Goal: Communication & Community: Connect with others

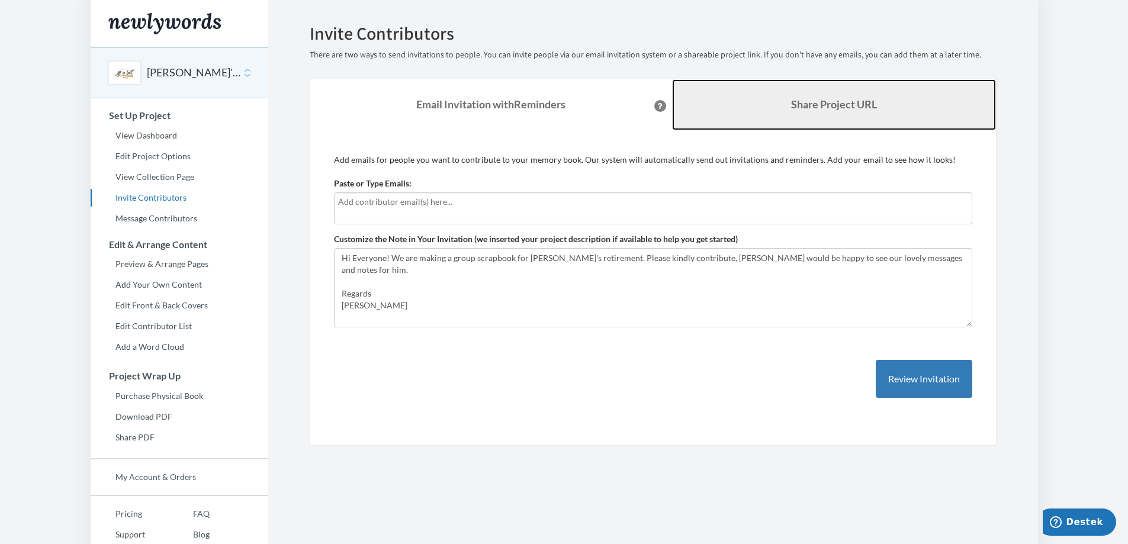
click at [820, 96] on link "Share Project URL" at bounding box center [834, 104] width 324 height 51
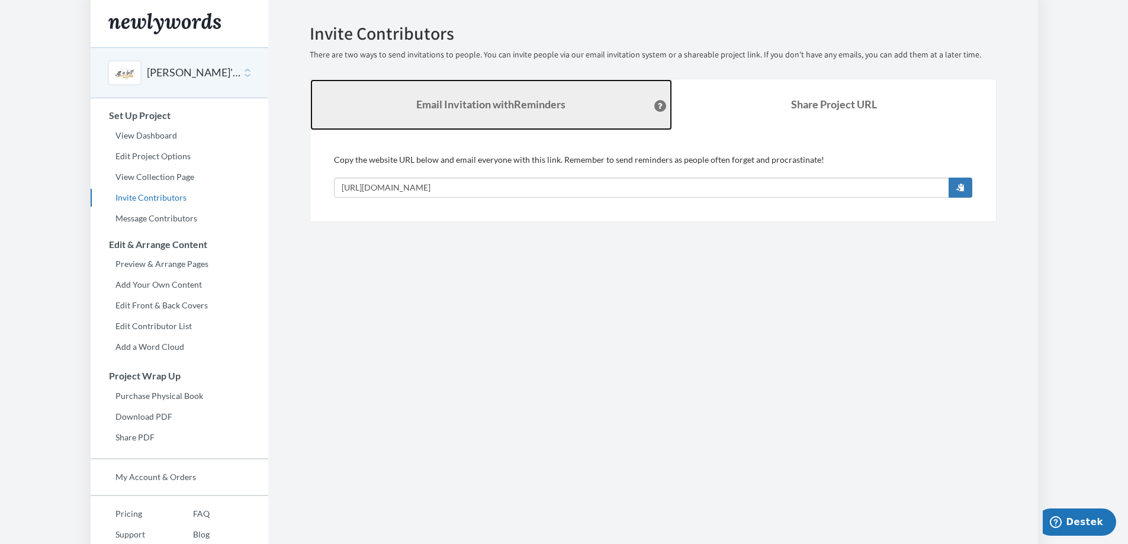
click at [503, 107] on strong "Email Invitation with Reminders" at bounding box center [490, 104] width 149 height 13
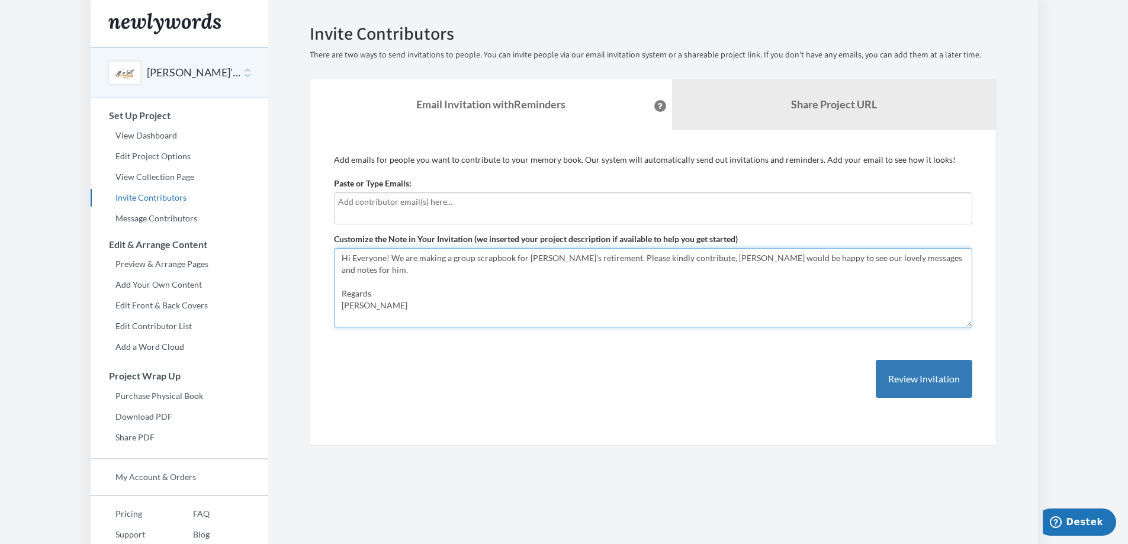
click at [743, 256] on textarea "Hi Everyone! We are making a group scrapbook for Andy's retirement. Please kind…" at bounding box center [653, 287] width 638 height 79
click at [725, 274] on textarea "Hi Everyone! We are making a group scrapbook for Andy's retirement. Please kind…" at bounding box center [653, 287] width 638 height 79
type textarea "Hi Everyone! We are making a group scrapbook for [PERSON_NAME]'s retirement. Pl…"
click at [531, 197] on input "text" at bounding box center [653, 201] width 630 height 13
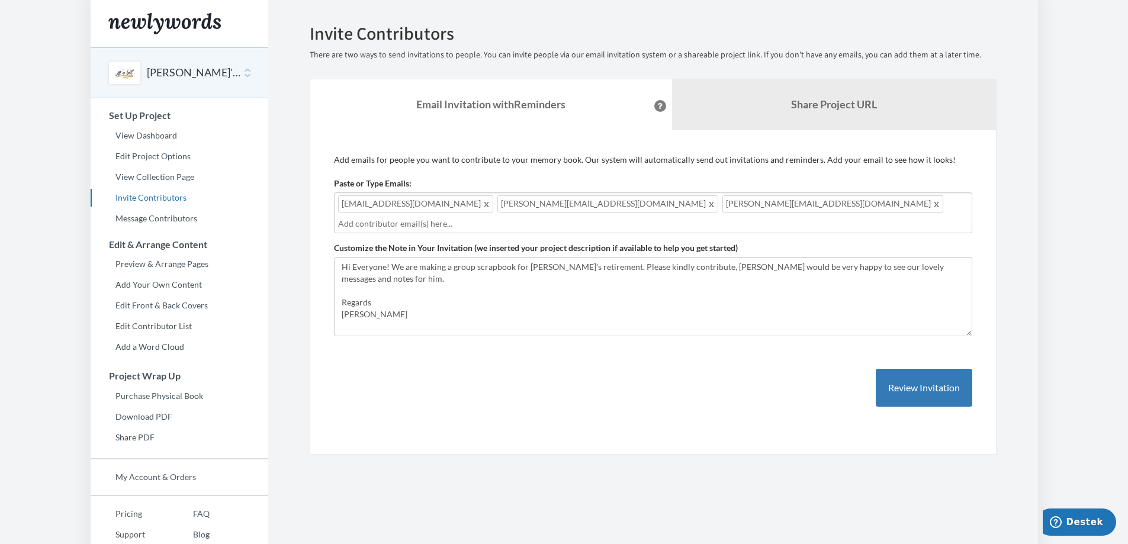
click at [757, 211] on div "neslihan.kombe@gevernova.com tamara.oumari@gevernova.com Lina.Zhao1@gevernova.c…" at bounding box center [653, 212] width 638 height 41
click at [759, 207] on div "neslihan.kombe@gevernova.com tamara.oumari@gevernova.com Lina.Zhao1@gevernova.c…" at bounding box center [653, 212] width 638 height 41
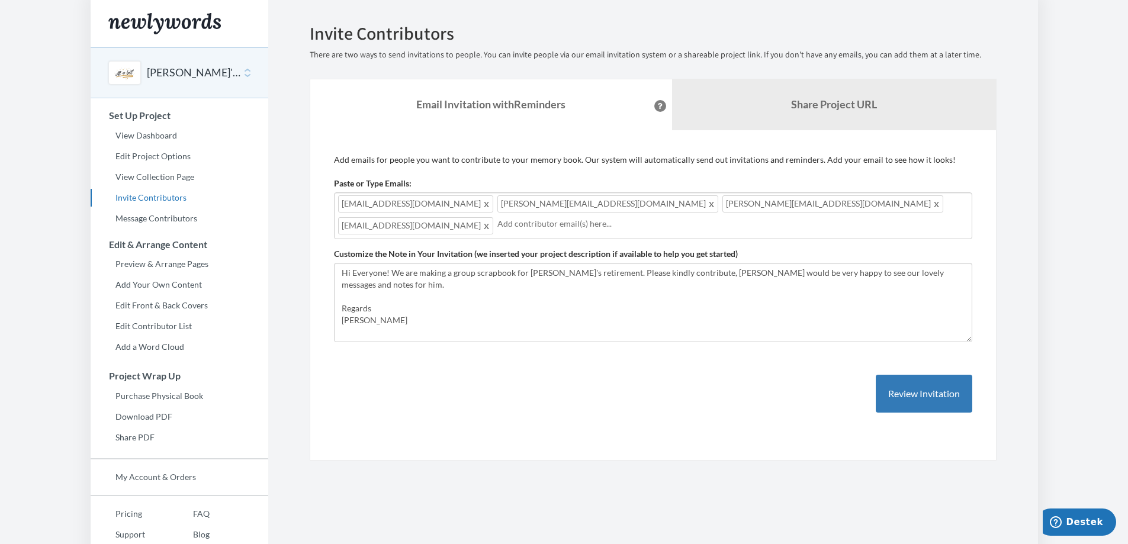
click at [892, 212] on div "neslihan.kombe@gevernova.com tamara.oumari@gevernova.com Lina.Zhao1@gevernova.c…" at bounding box center [653, 215] width 638 height 47
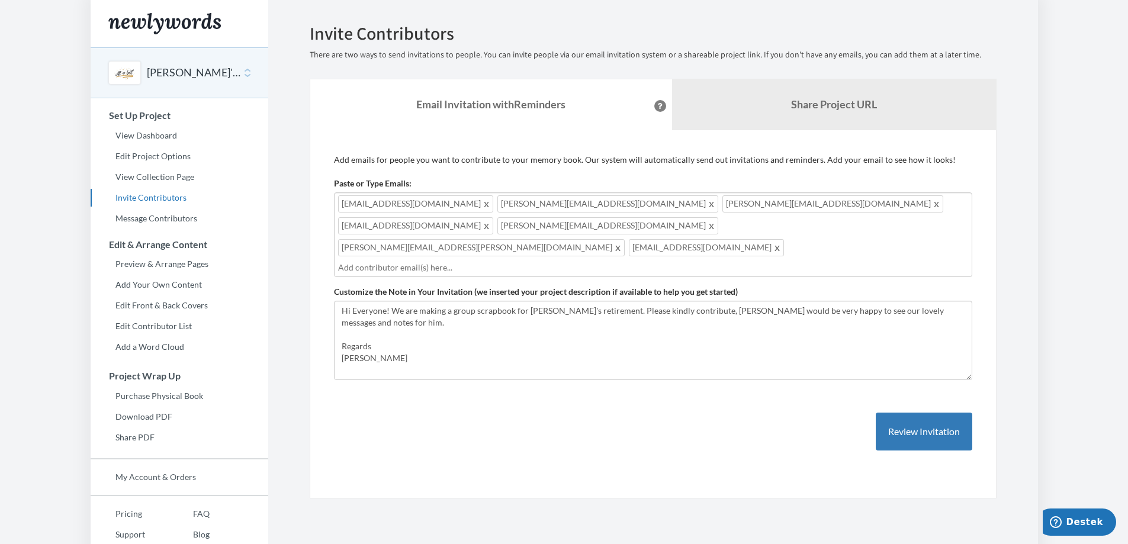
drag, startPoint x: 824, startPoint y: 230, endPoint x: 423, endPoint y: 213, distance: 401.3
click at [423, 213] on div "[EMAIL_ADDRESS][DOMAIN_NAME] [PERSON_NAME][DOMAIN_NAME][EMAIL_ADDRESS][DOMAIN_N…" at bounding box center [653, 234] width 638 height 85
click at [920, 413] on button "Review Invitation" at bounding box center [924, 432] width 97 height 38
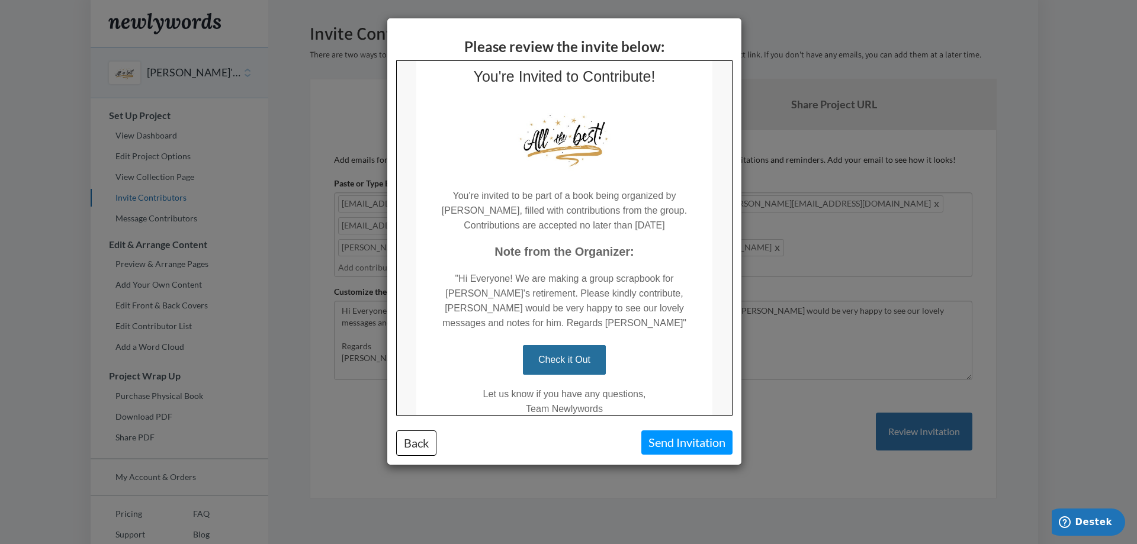
scroll to position [87, 0]
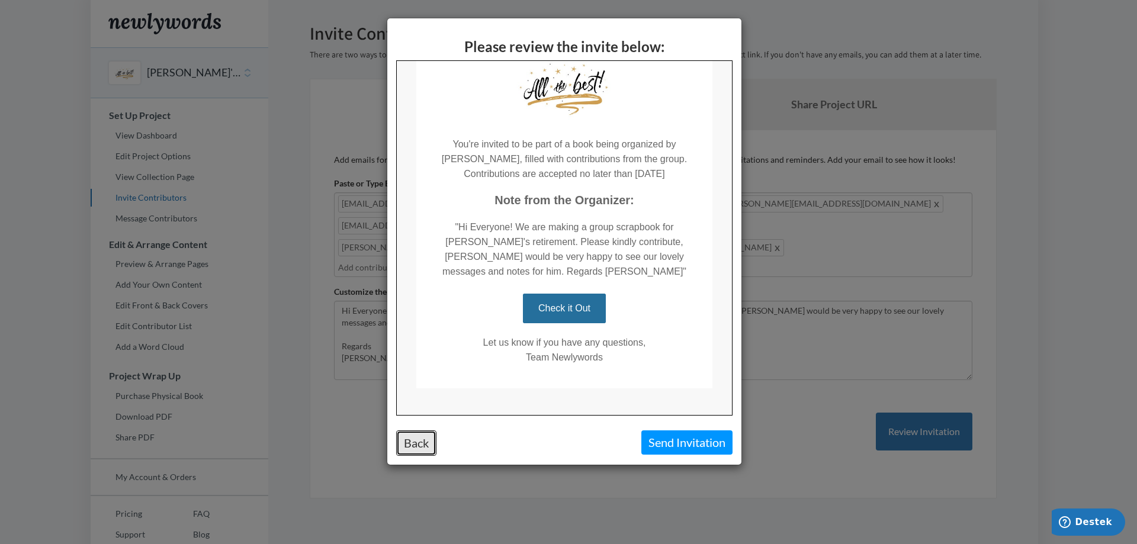
click at [424, 448] on button "Back" at bounding box center [416, 443] width 40 height 25
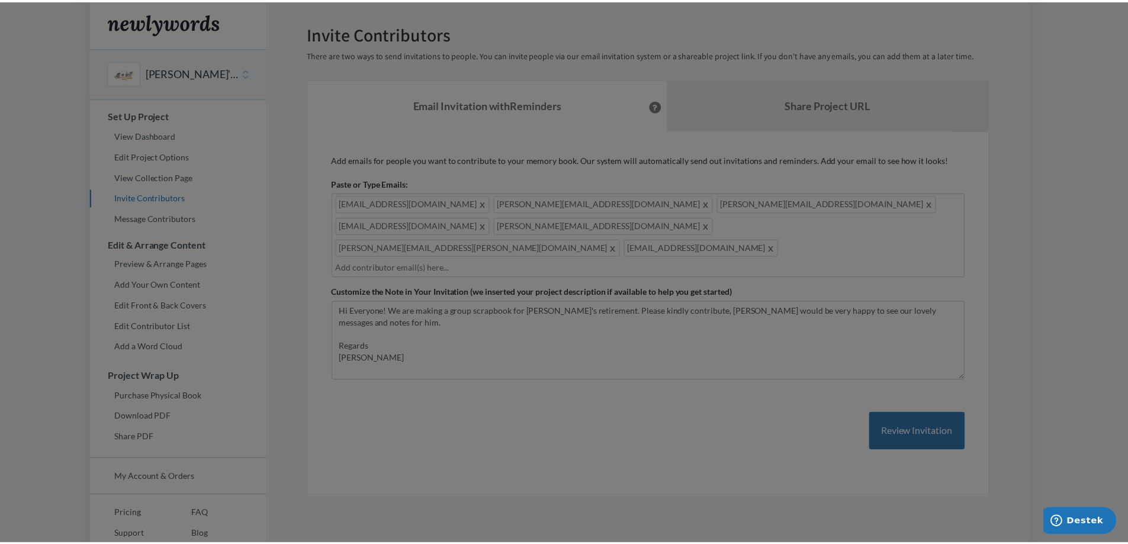
scroll to position [0, 0]
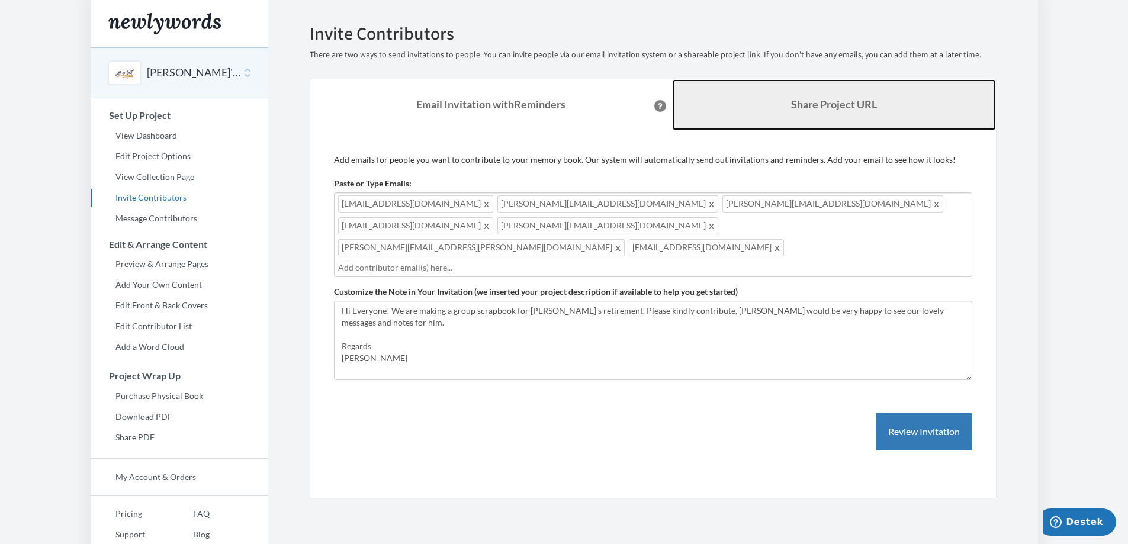
click at [840, 98] on b "Share Project URL" at bounding box center [834, 104] width 86 height 13
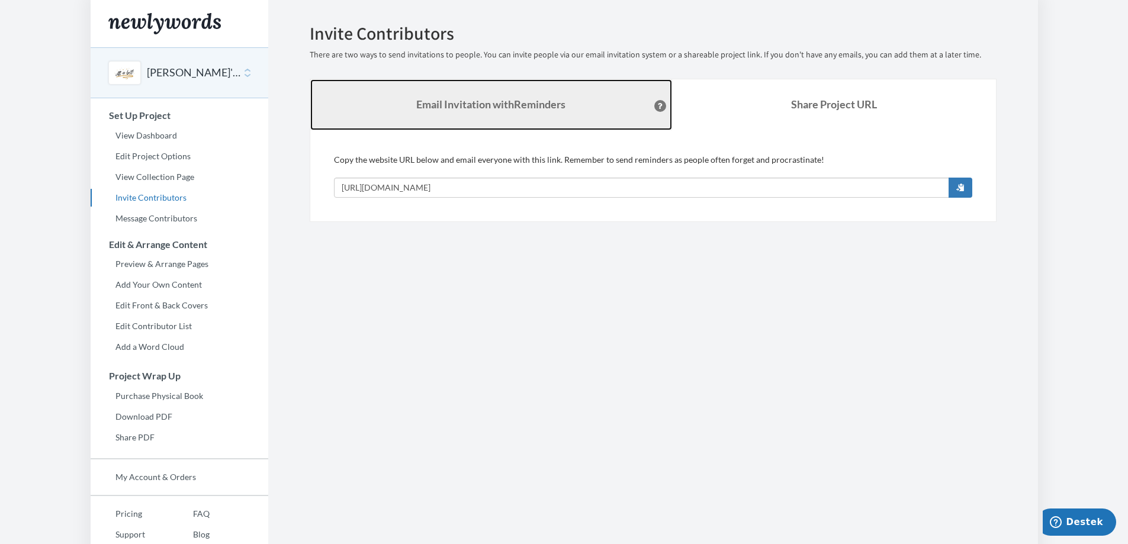
click at [496, 106] on strong "Email Invitation with Reminders" at bounding box center [490, 104] width 149 height 13
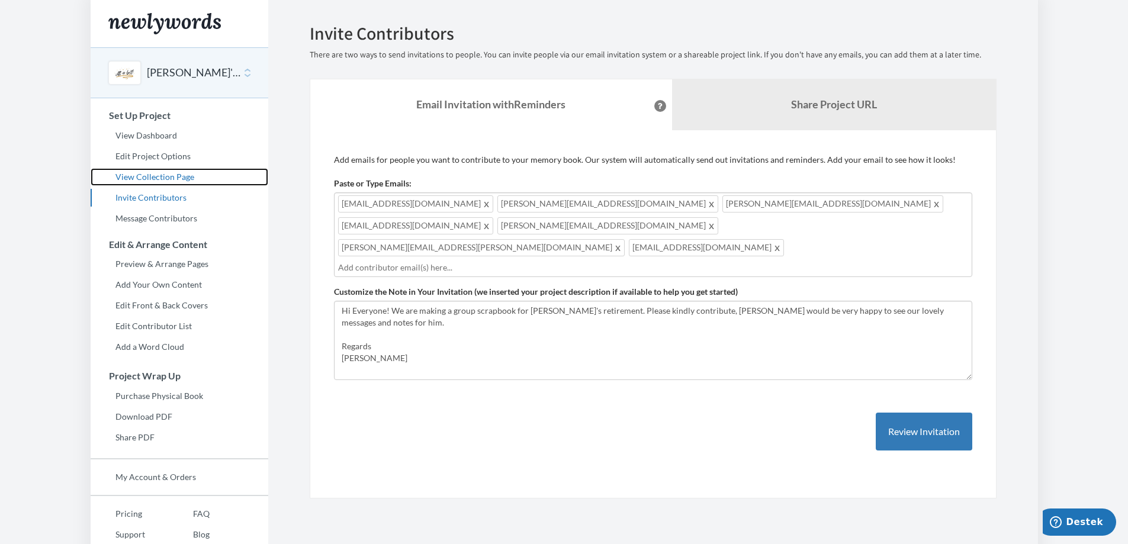
click at [170, 168] on link "View Collection Page" at bounding box center [180, 177] width 178 height 18
click at [815, 233] on div "[EMAIL_ADDRESS][DOMAIN_NAME] [PERSON_NAME][DOMAIN_NAME][EMAIL_ADDRESS][DOMAIN_N…" at bounding box center [653, 234] width 638 height 85
click at [802, 226] on div "[EMAIL_ADDRESS][DOMAIN_NAME] [PERSON_NAME][DOMAIN_NAME][EMAIL_ADDRESS][DOMAIN_N…" at bounding box center [653, 234] width 638 height 85
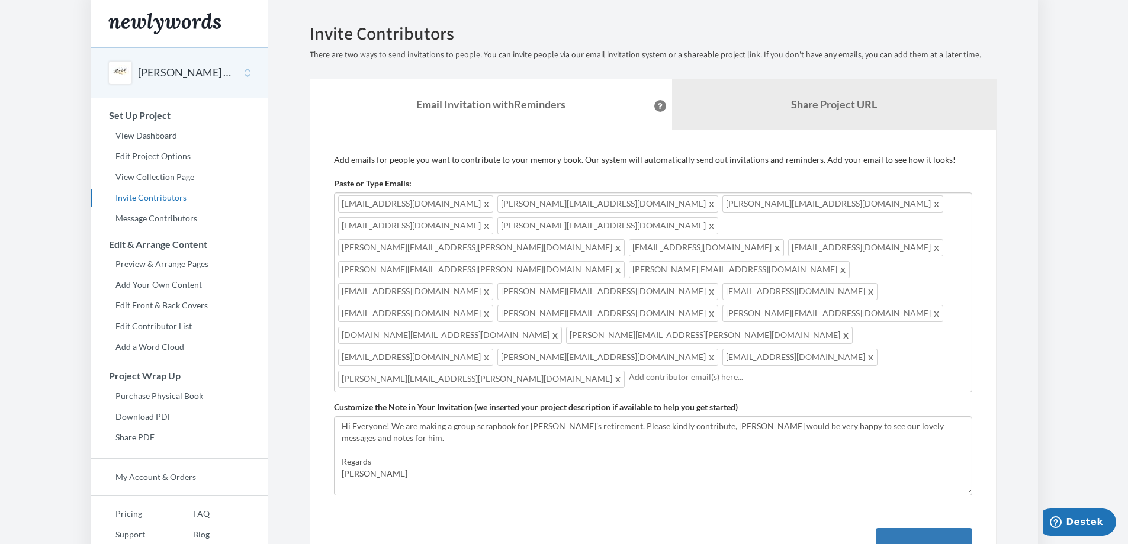
click at [664, 318] on div "[EMAIL_ADDRESS][DOMAIN_NAME] [DOMAIN_NAME][EMAIL_ADDRESS][DOMAIN_NAME] [EMAIL_A…" at bounding box center [653, 292] width 638 height 200
click at [678, 371] on input "text" at bounding box center [798, 377] width 339 height 13
click at [661, 318] on div "[EMAIL_ADDRESS][DOMAIN_NAME] [DOMAIN_NAME][EMAIL_ADDRESS][DOMAIN_NAME] [EMAIL_A…" at bounding box center [653, 292] width 638 height 200
drag, startPoint x: 661, startPoint y: 318, endPoint x: 647, endPoint y: 313, distance: 14.4
click at [647, 371] on input "text" at bounding box center [798, 377] width 339 height 13
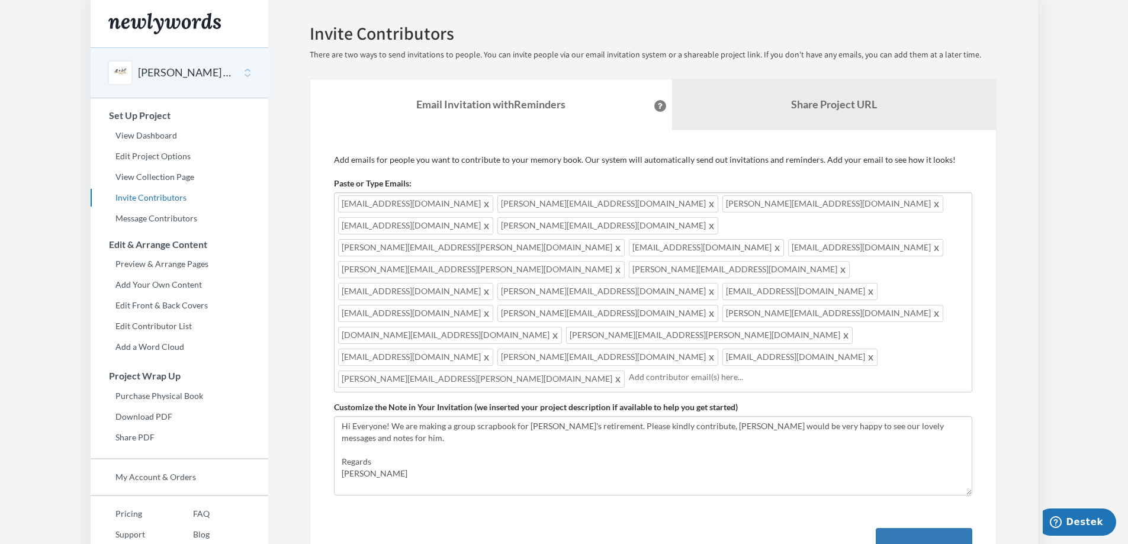
click at [708, 371] on input "text" at bounding box center [798, 377] width 339 height 13
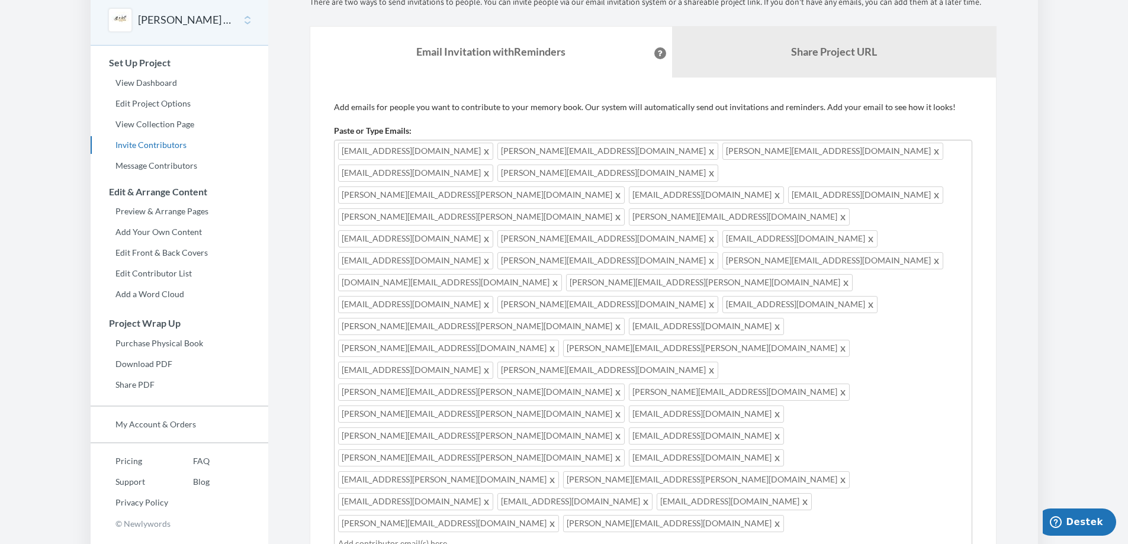
scroll to position [150, 0]
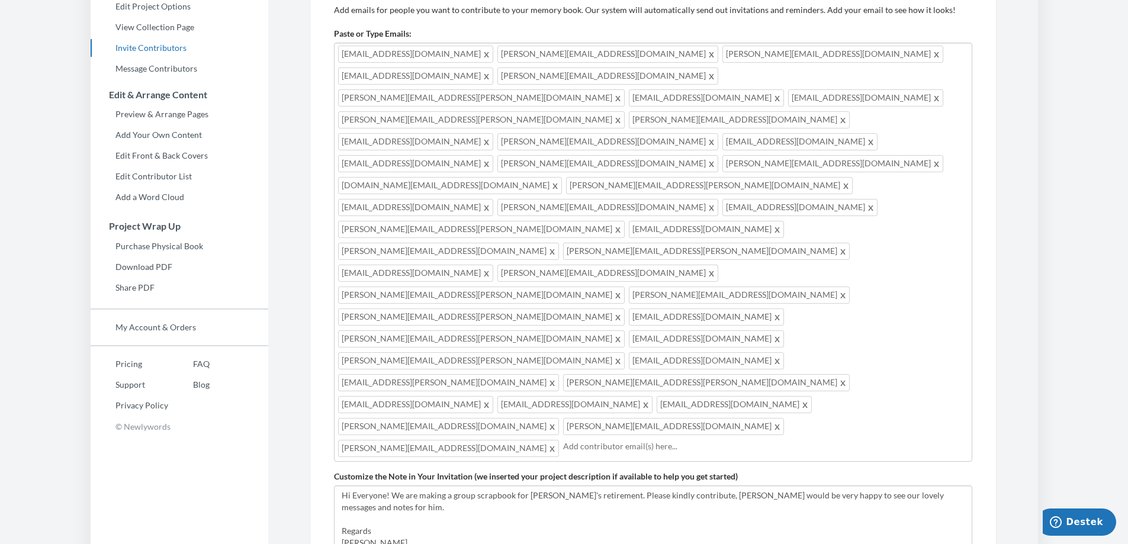
click at [1064, 274] on body "Main menu [PERSON_NAME] Farewell Select a project [PERSON_NAME] Farewell [PERSO…" at bounding box center [564, 122] width 1128 height 544
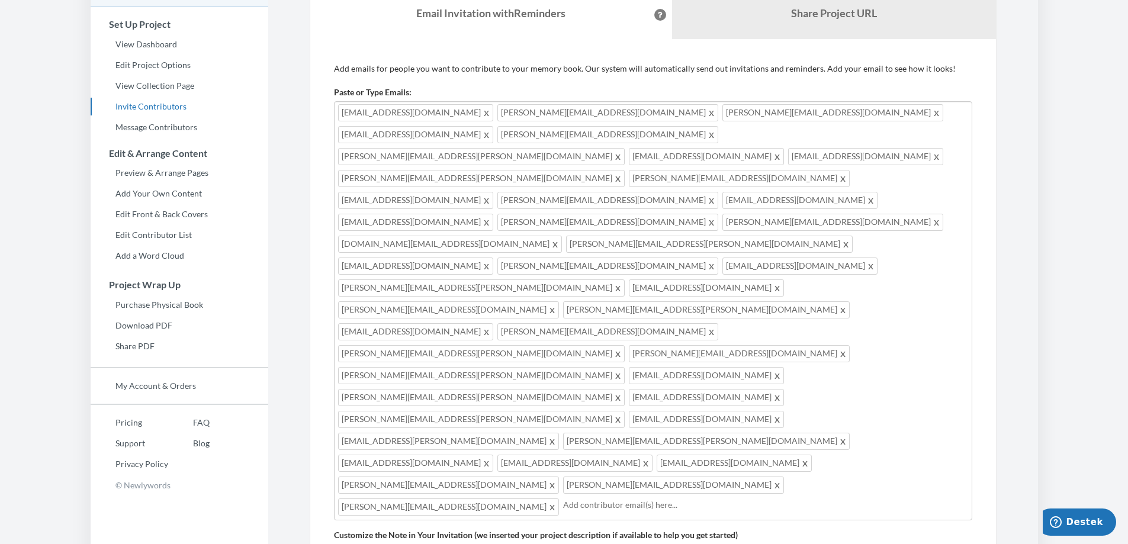
click at [793, 329] on div "[EMAIL_ADDRESS][DOMAIN_NAME] [DOMAIN_NAME][EMAIL_ADDRESS][DOMAIN_NAME] [EMAIL_A…" at bounding box center [653, 310] width 638 height 419
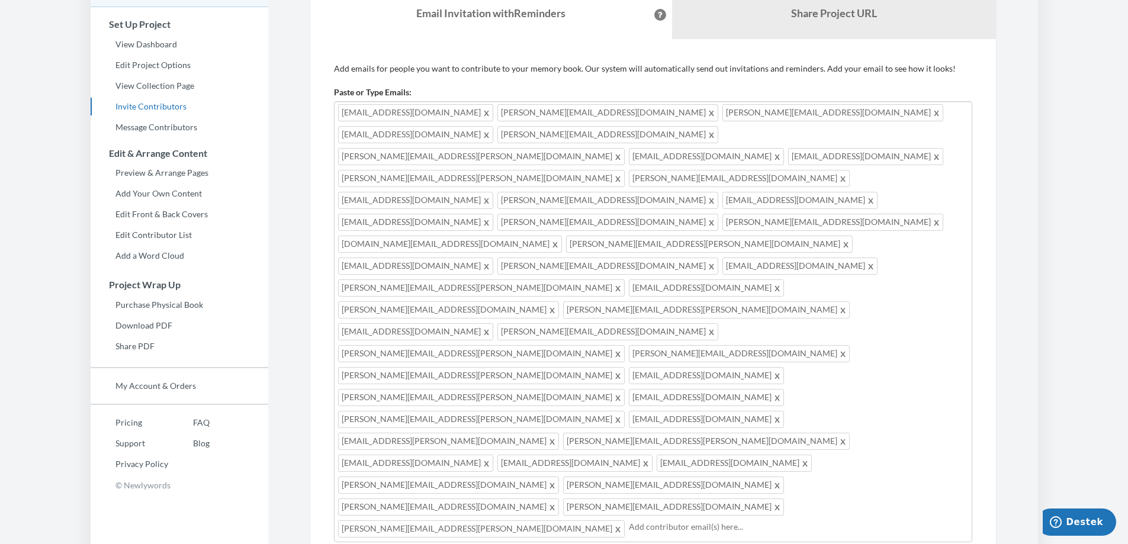
click at [629, 521] on input "text" at bounding box center [798, 527] width 339 height 13
drag, startPoint x: 662, startPoint y: 375, endPoint x: 375, endPoint y: 185, distance: 344.1
click at [367, 178] on div "[EMAIL_ADDRESS][DOMAIN_NAME] [DOMAIN_NAME][EMAIL_ADDRESS][DOMAIN_NAME] [EMAIL_A…" at bounding box center [653, 332] width 638 height 463
click at [806, 542] on input "text" at bounding box center [765, 548] width 405 height 13
click at [725, 542] on input "text" at bounding box center [765, 548] width 405 height 13
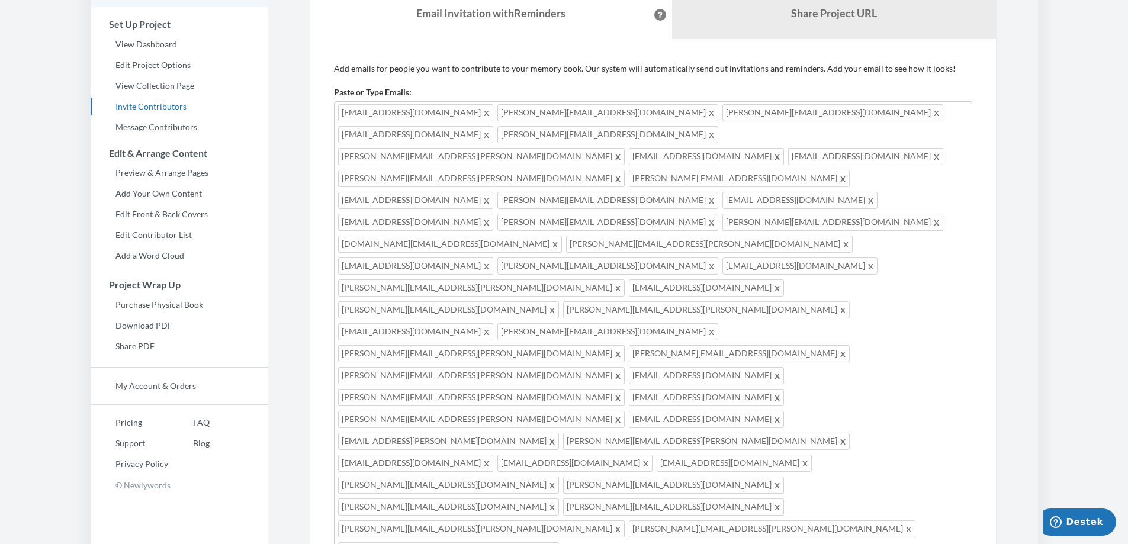
click at [680, 542] on input "text" at bounding box center [765, 548] width 405 height 13
